Goal: Transaction & Acquisition: Purchase product/service

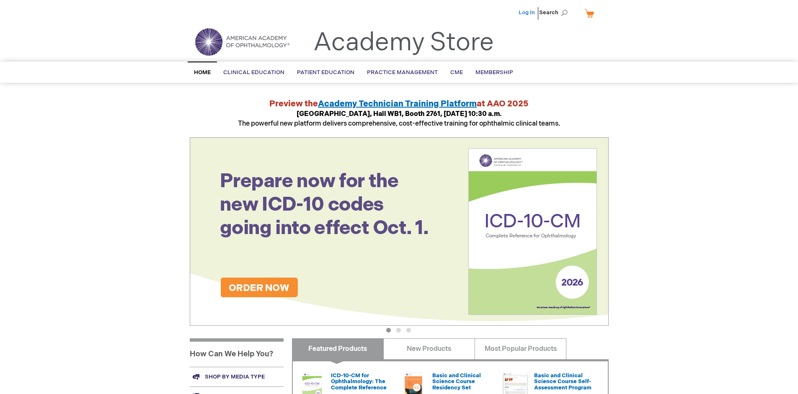
click at [527, 13] on link "Log In" at bounding box center [527, 12] width 16 height 7
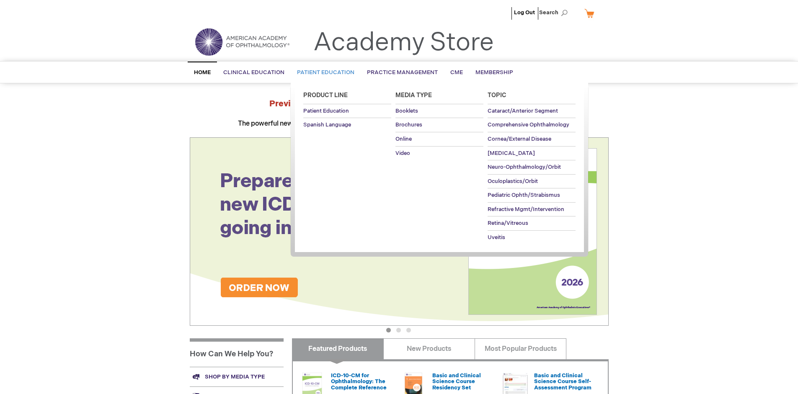
click at [323, 72] on span "Patient Education" at bounding box center [325, 72] width 57 height 7
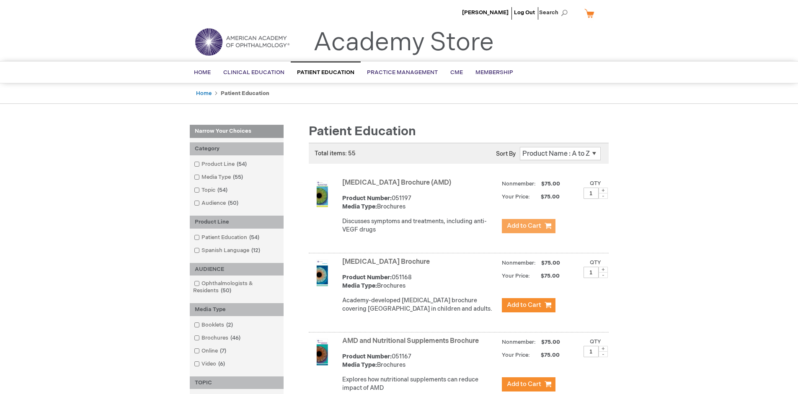
click at [528, 226] on span "Add to Cart" at bounding box center [524, 226] width 34 height 8
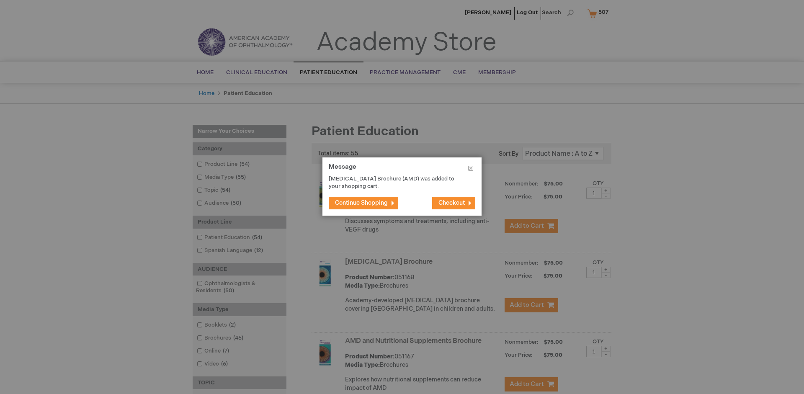
click at [362, 203] on span "Continue Shopping" at bounding box center [361, 202] width 53 height 7
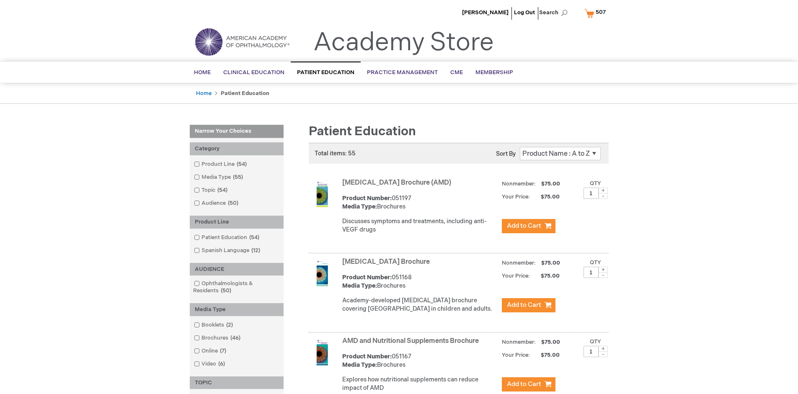
click at [412, 345] on link "AMD and Nutritional Supplements Brochure" at bounding box center [410, 341] width 137 height 8
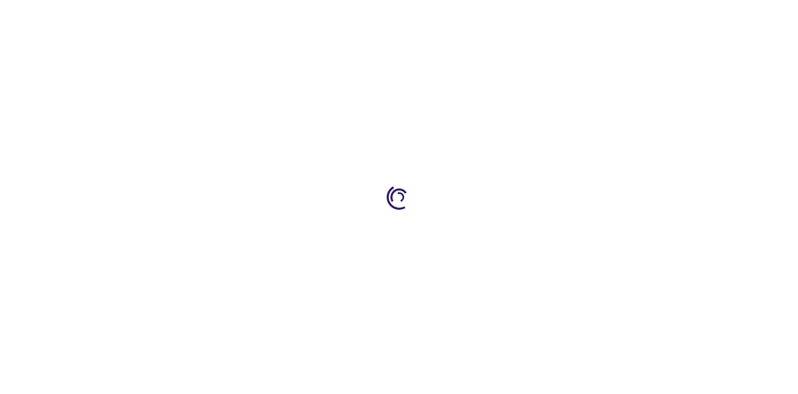
type input "1"
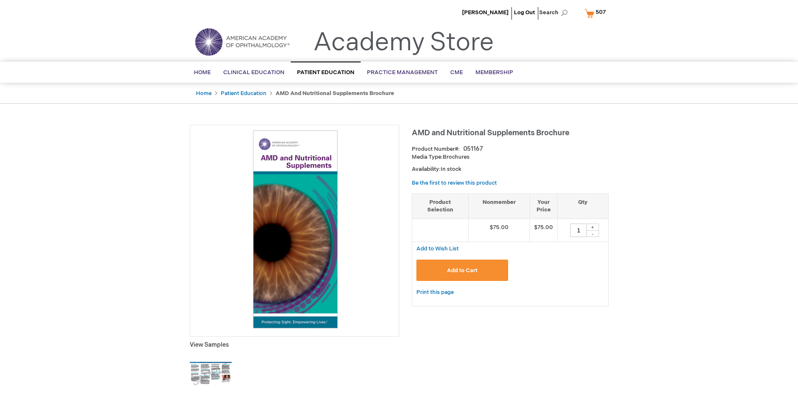
click at [462, 270] on span "Add to Cart" at bounding box center [462, 270] width 31 height 7
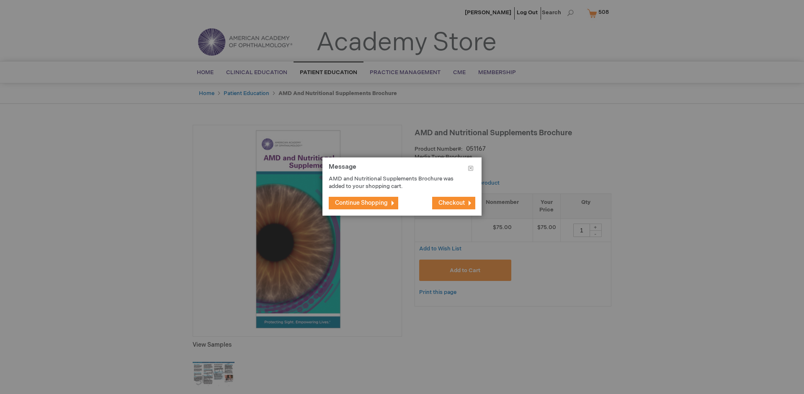
click at [362, 203] on span "Continue Shopping" at bounding box center [361, 202] width 53 height 7
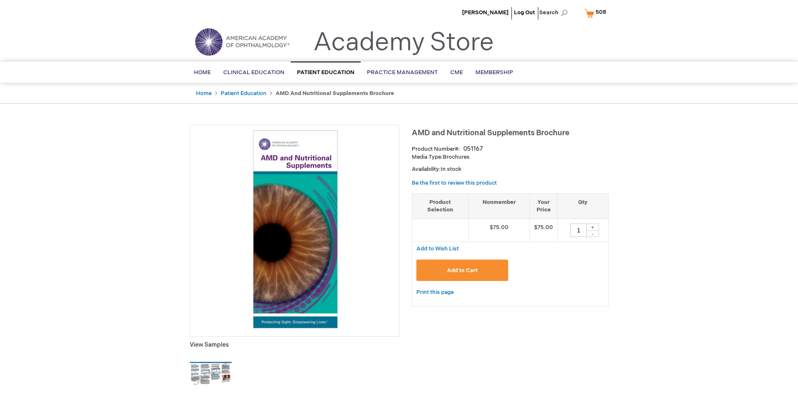
click at [597, 13] on span "508" at bounding box center [601, 12] width 10 height 7
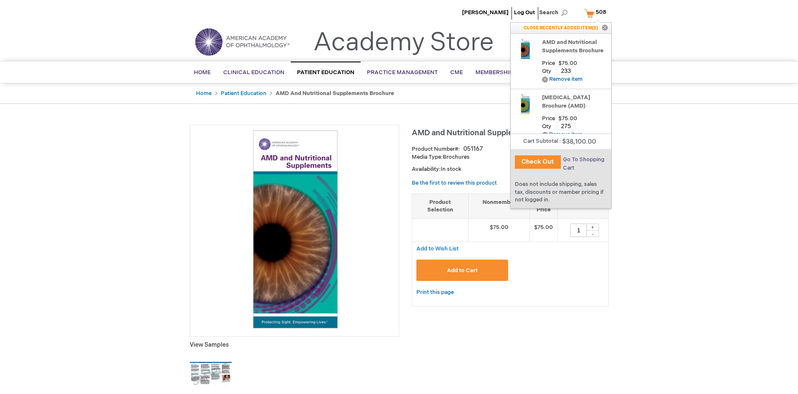
click at [583, 160] on span "Go To Shopping Cart" at bounding box center [583, 163] width 41 height 15
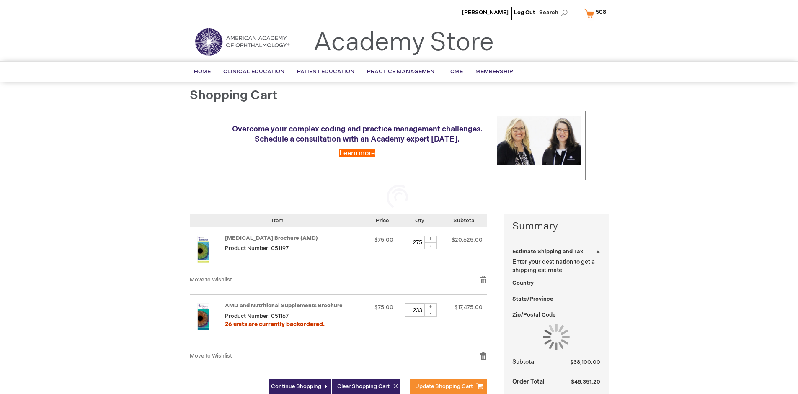
select select "US"
select select "41"
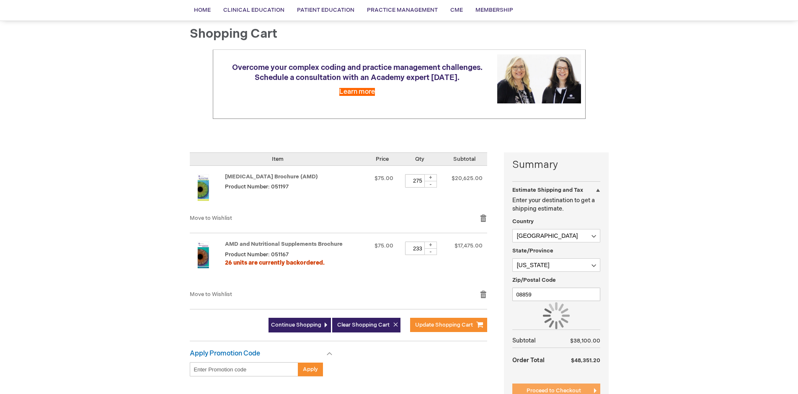
click at [553, 391] on span "Proceed to Checkout" at bounding box center [554, 390] width 54 height 7
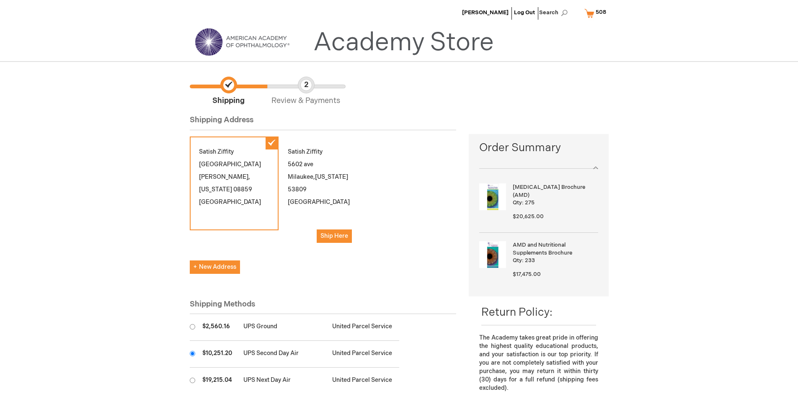
click at [192, 354] on input "radio" at bounding box center [192, 353] width 5 height 5
